Goal: Information Seeking & Learning: Learn about a topic

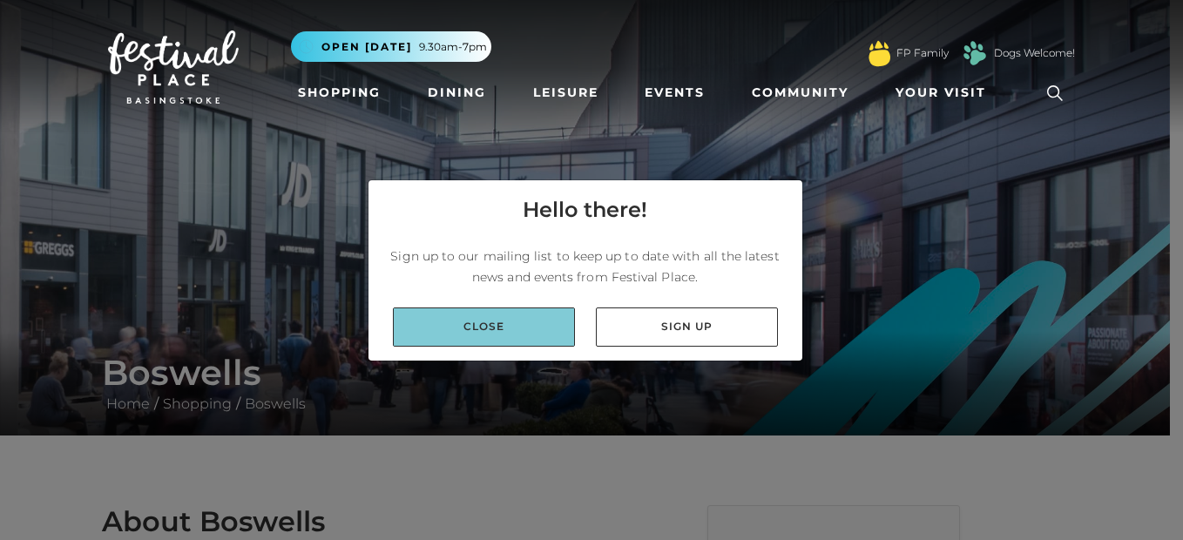
click at [501, 323] on link "Close" at bounding box center [484, 326] width 182 height 39
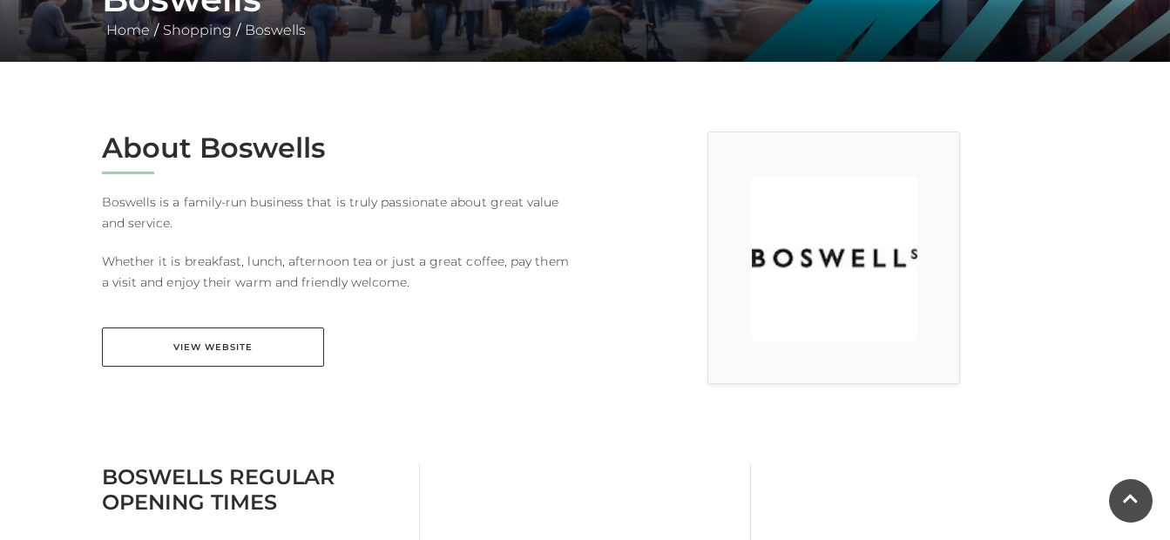
scroll to position [377, 0]
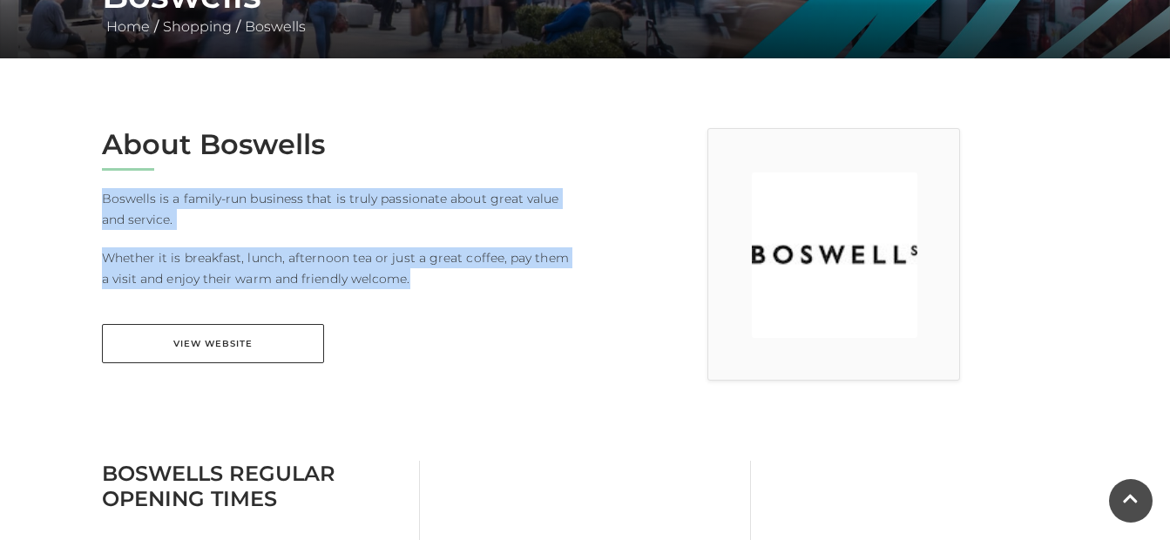
drag, startPoint x: 403, startPoint y: 280, endPoint x: 92, endPoint y: 193, distance: 322.7
click at [92, 193] on div "About Boswells [PERSON_NAME] is a family-run business that is truly passionate …" at bounding box center [337, 256] width 497 height 257
drag, startPoint x: 92, startPoint y: 193, endPoint x: 132, endPoint y: 200, distance: 40.7
copy div "Boswells is a family-run business that is truly passionate about great value an…"
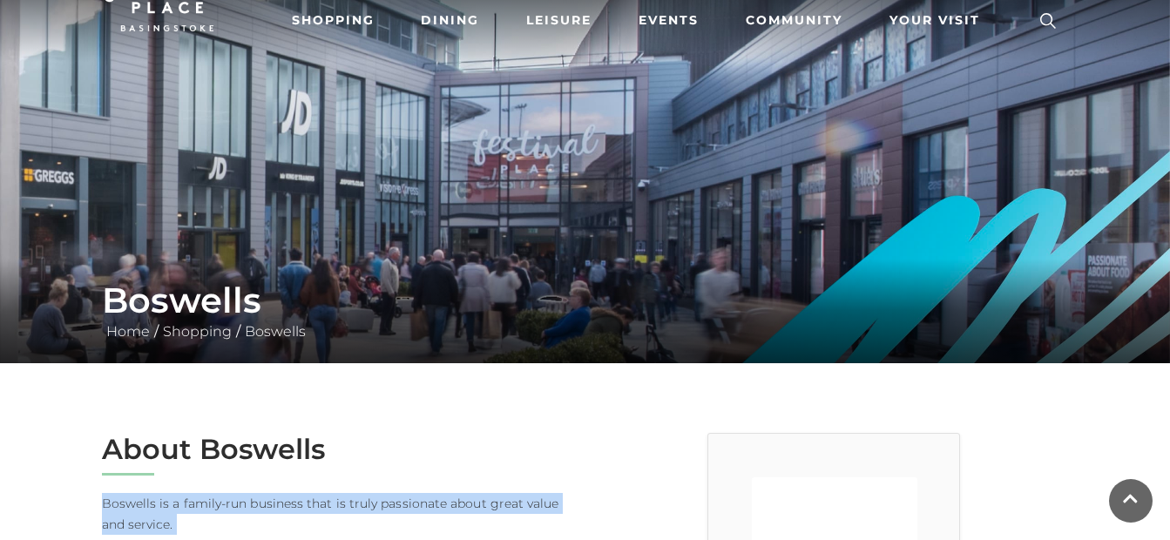
scroll to position [0, 0]
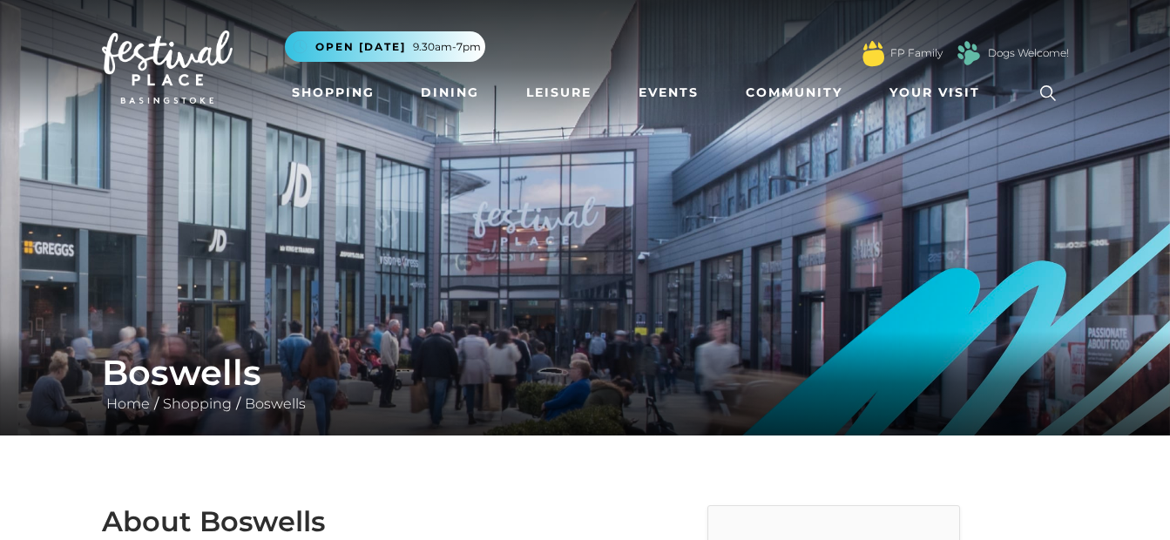
click at [1144, 41] on nav "Toggle navigation .st5{fill:none;stroke:#FFFFFF;stroke-width:2.29;stroke-miterl…" at bounding box center [585, 67] width 1170 height 134
click at [455, 89] on link "Dining" at bounding box center [450, 93] width 72 height 32
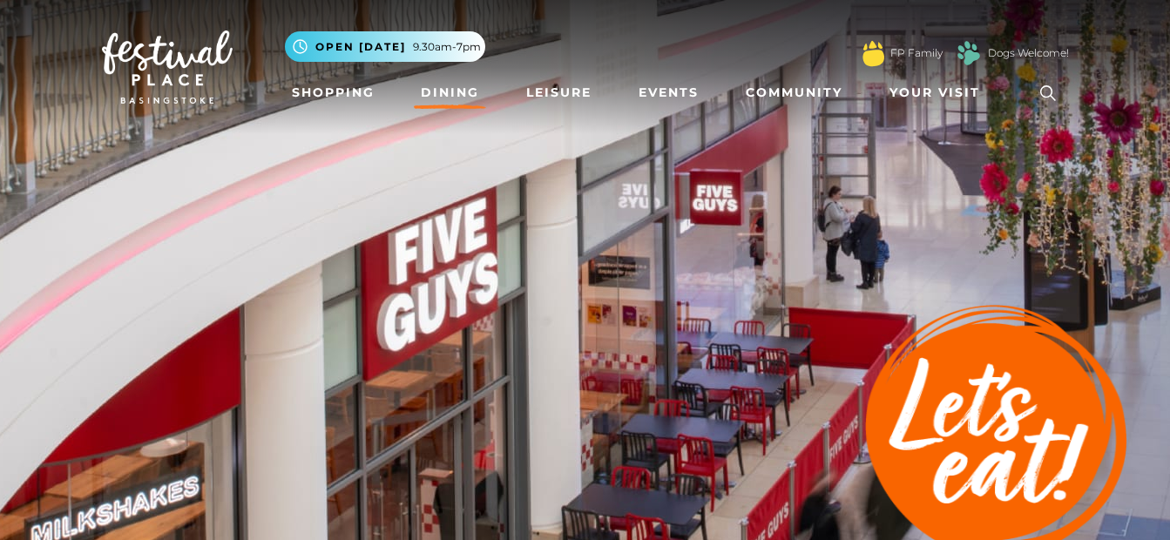
click at [1065, 159] on img at bounding box center [585, 305] width 1170 height 610
